Goal: Contribute content: Share content

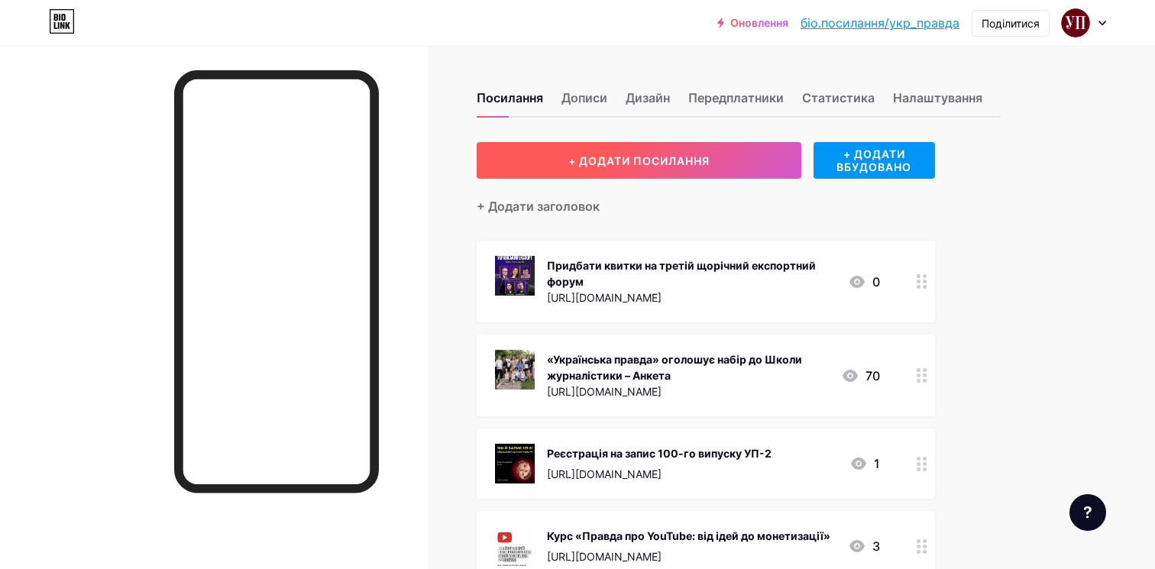
click at [673, 167] on font "+ ДОДАТИ ПОСИЛАННЯ" at bounding box center [638, 160] width 141 height 13
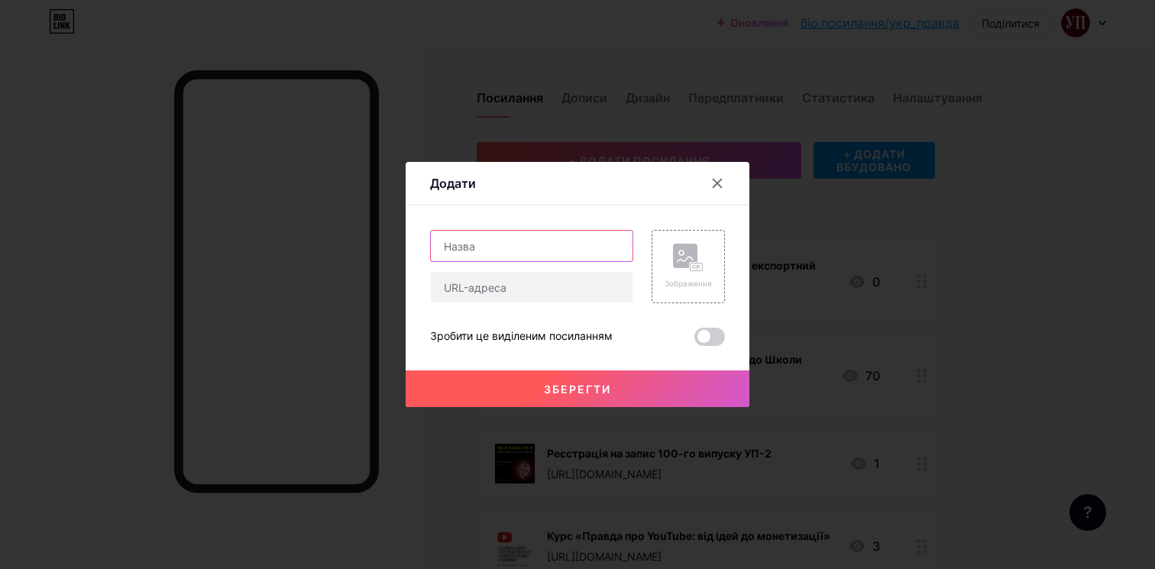
click at [518, 250] on input "text" at bounding box center [532, 246] width 202 height 31
paste input "Тут кожен дрон полює на тебе. Як живе [PERSON_NAME] в умовах постійних [DEMOGRA…"
type input "Тут кожен дрон полює на тебе. Як живе [PERSON_NAME] в умовах постійних [DEMOGRA…"
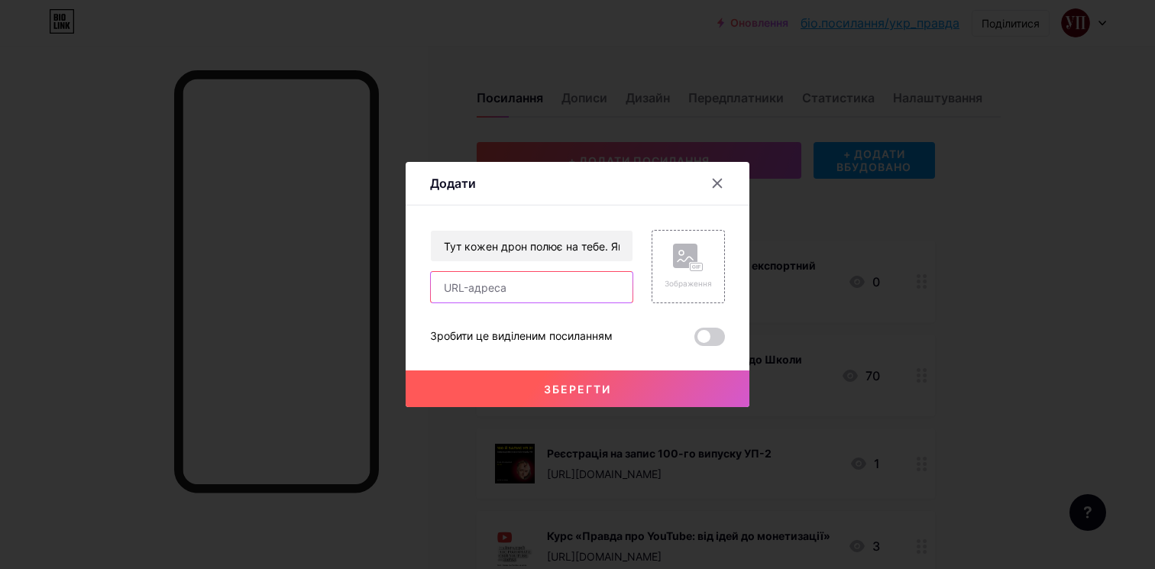
click at [516, 293] on input "text" at bounding box center [532, 287] width 202 height 31
paste input "[URL][DOMAIN_NAME]"
type input "[URL][DOMAIN_NAME]"
click at [692, 257] on rect at bounding box center [685, 256] width 24 height 24
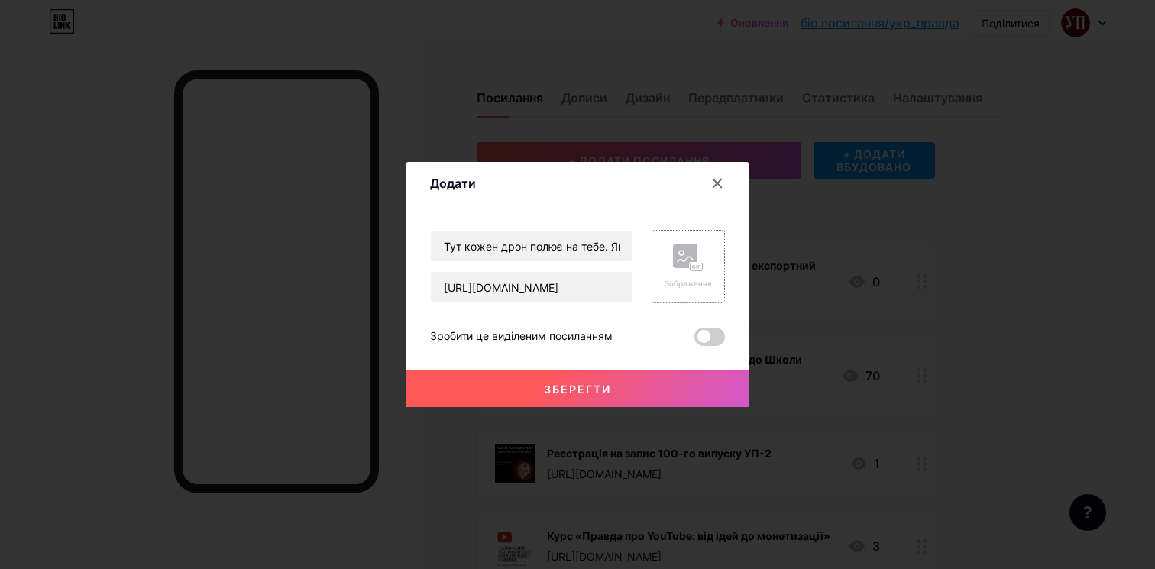
scroll to position [0, 0]
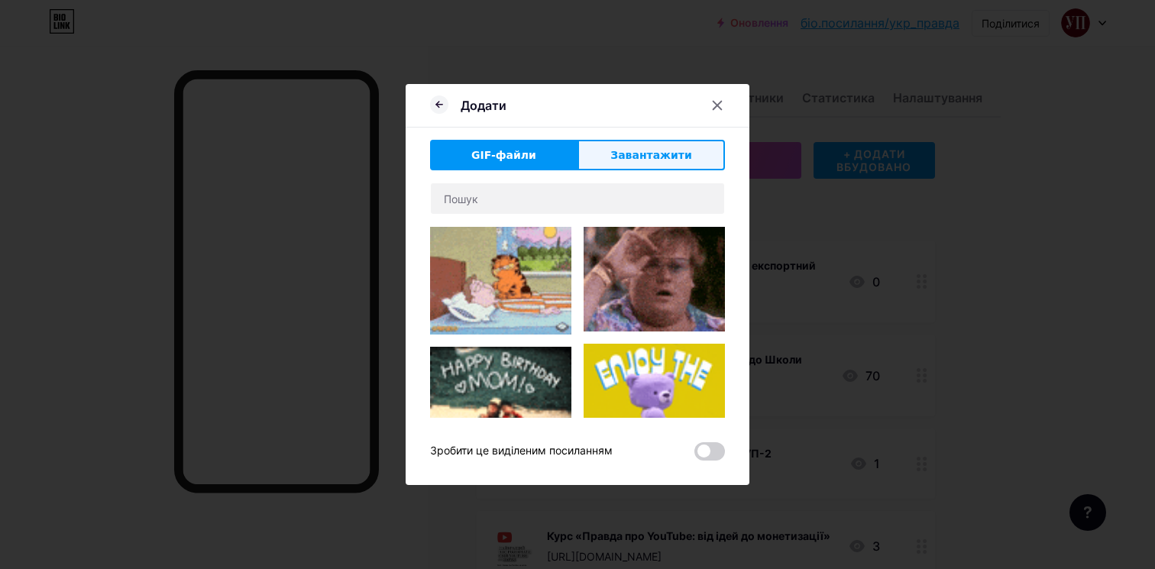
click at [650, 158] on font "Завантажити" at bounding box center [651, 155] width 82 height 12
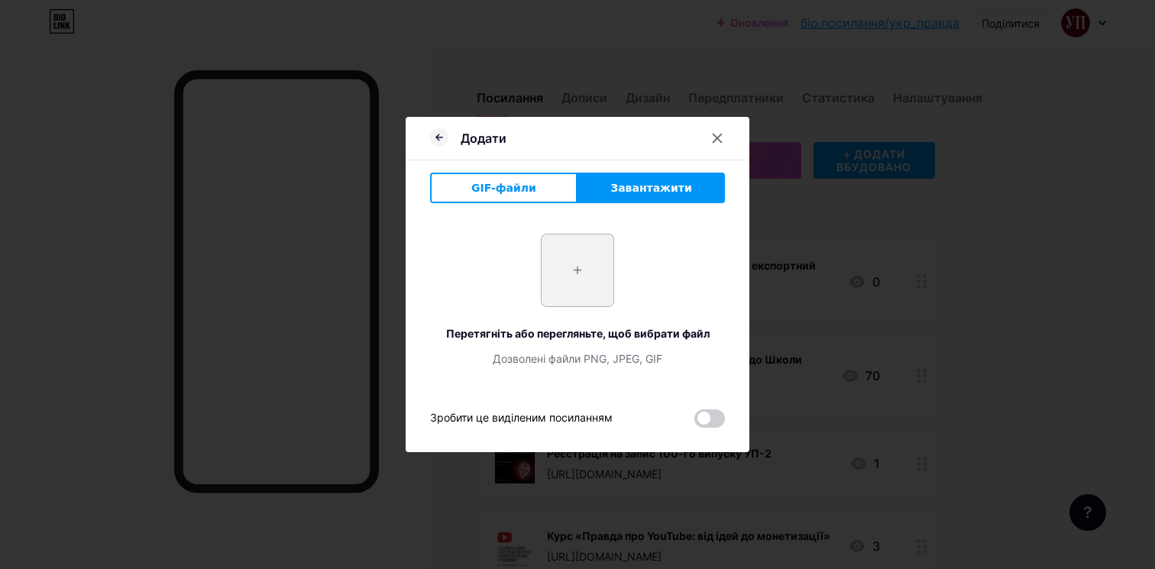
click at [602, 261] on input "file" at bounding box center [578, 271] width 72 height 72
type input "C:\fakepath\11.jpg"
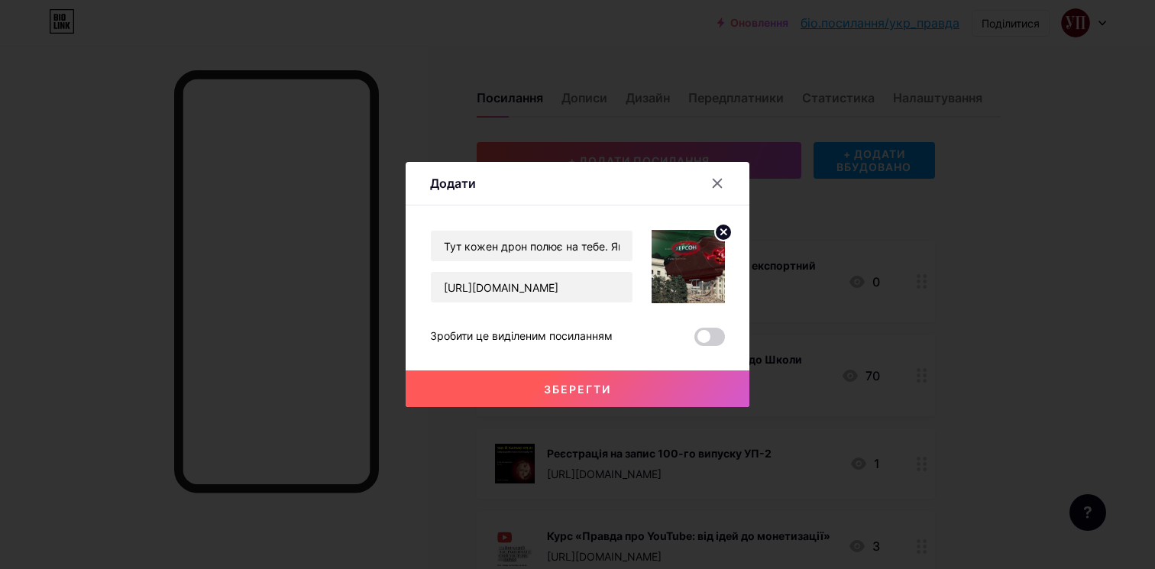
click at [664, 386] on button "Зберегти" at bounding box center [578, 389] width 344 height 37
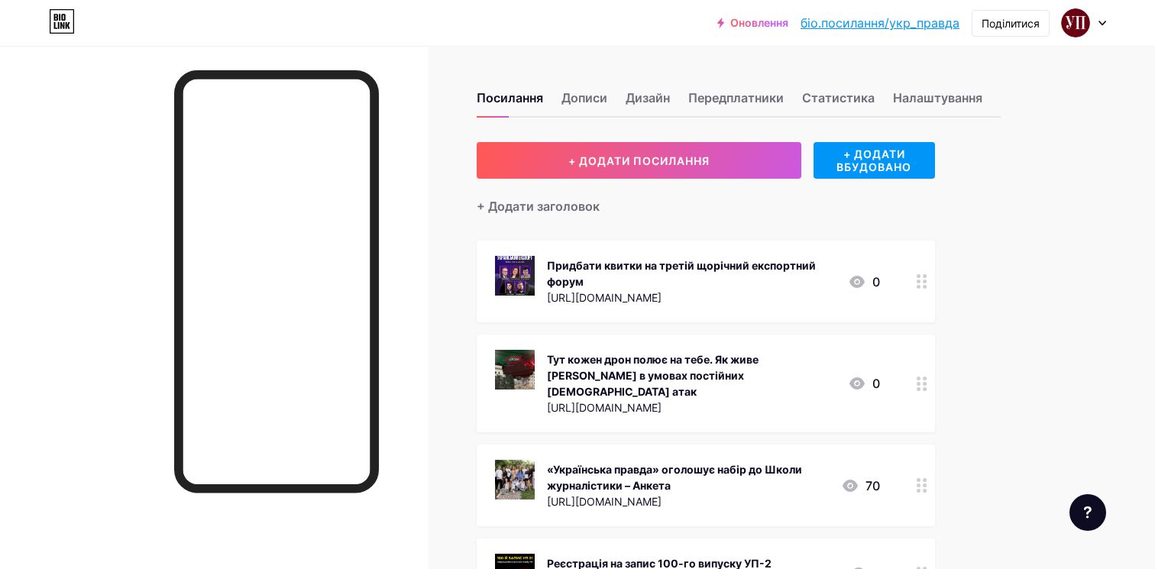
drag, startPoint x: 749, startPoint y: 384, endPoint x: 748, endPoint y: 298, distance: 86.3
